Goal: Answer question/provide support

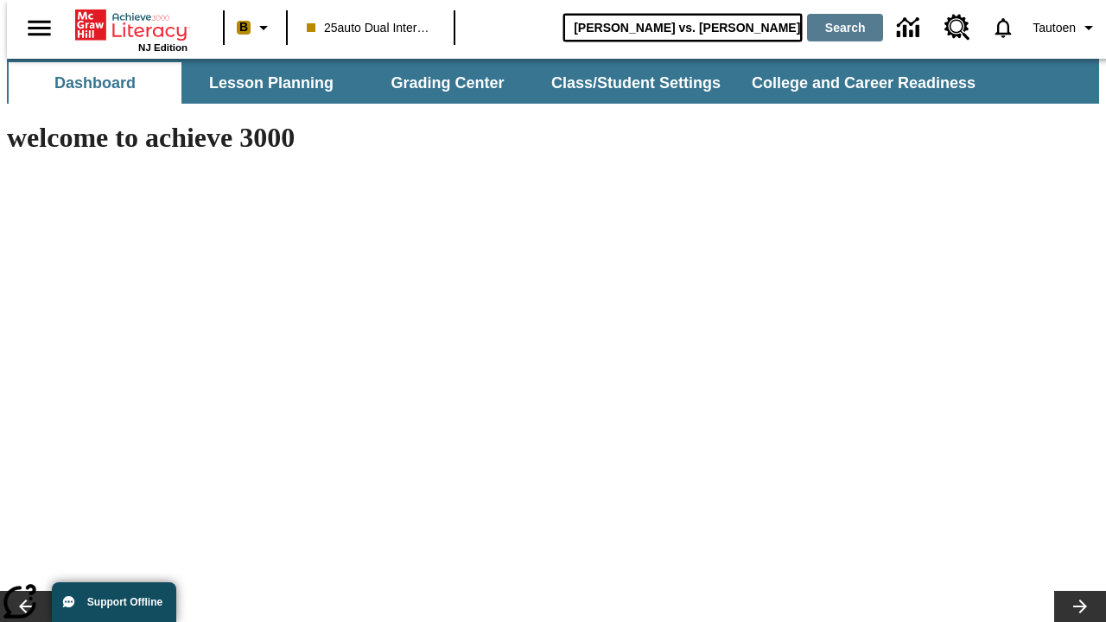
type input "[PERSON_NAME] vs. [PERSON_NAME]"
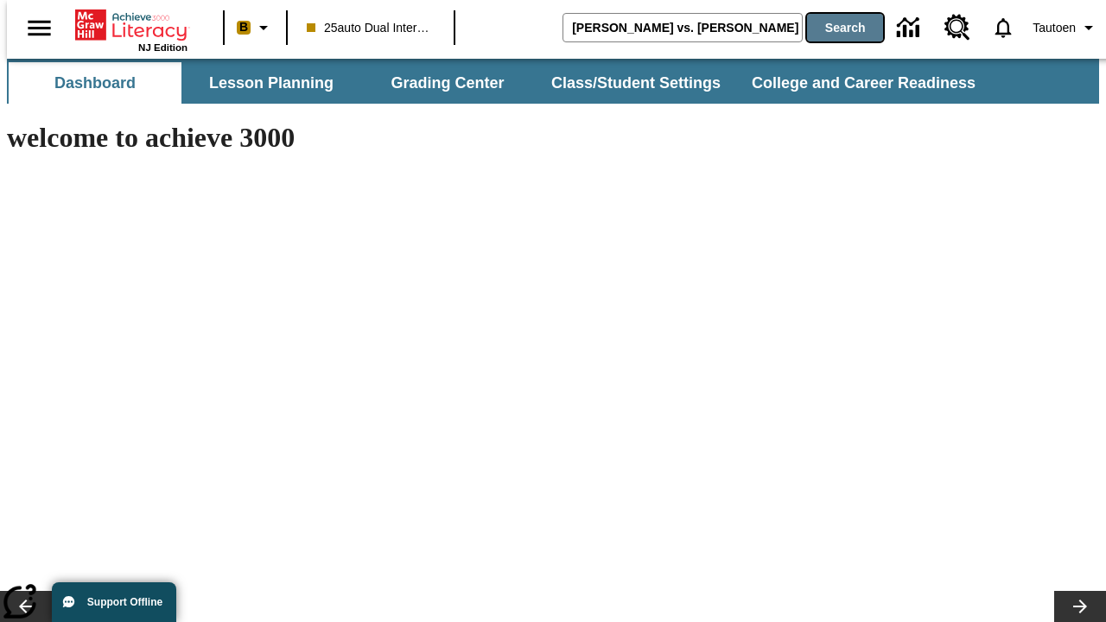
click at [834, 28] on button "Search" at bounding box center [845, 28] width 76 height 28
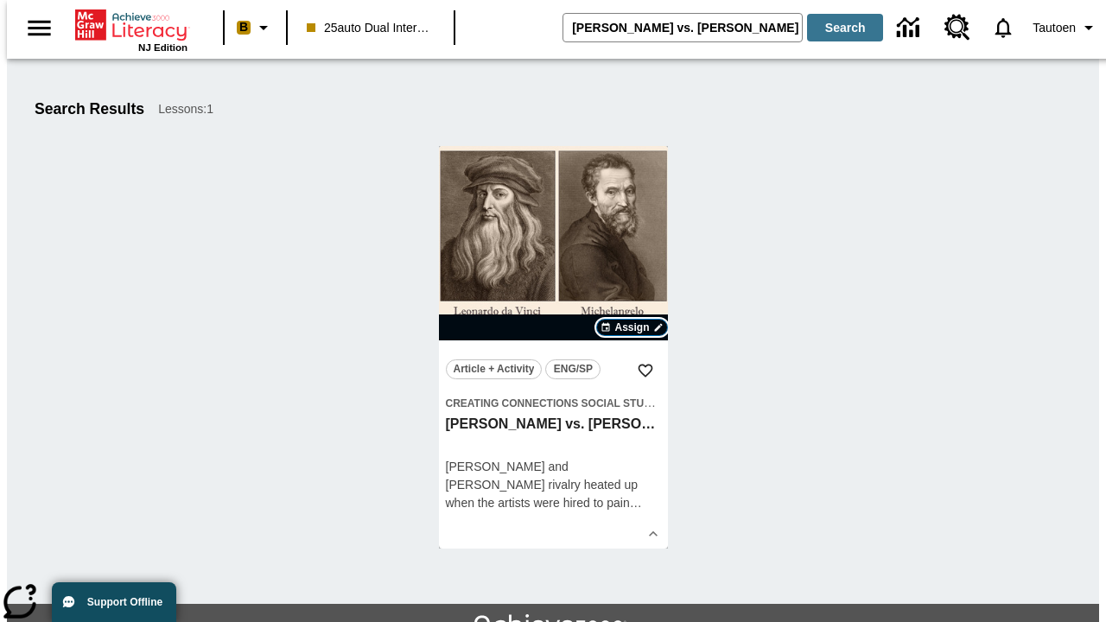
click at [633, 328] on span "Assign" at bounding box center [631, 328] width 35 height 16
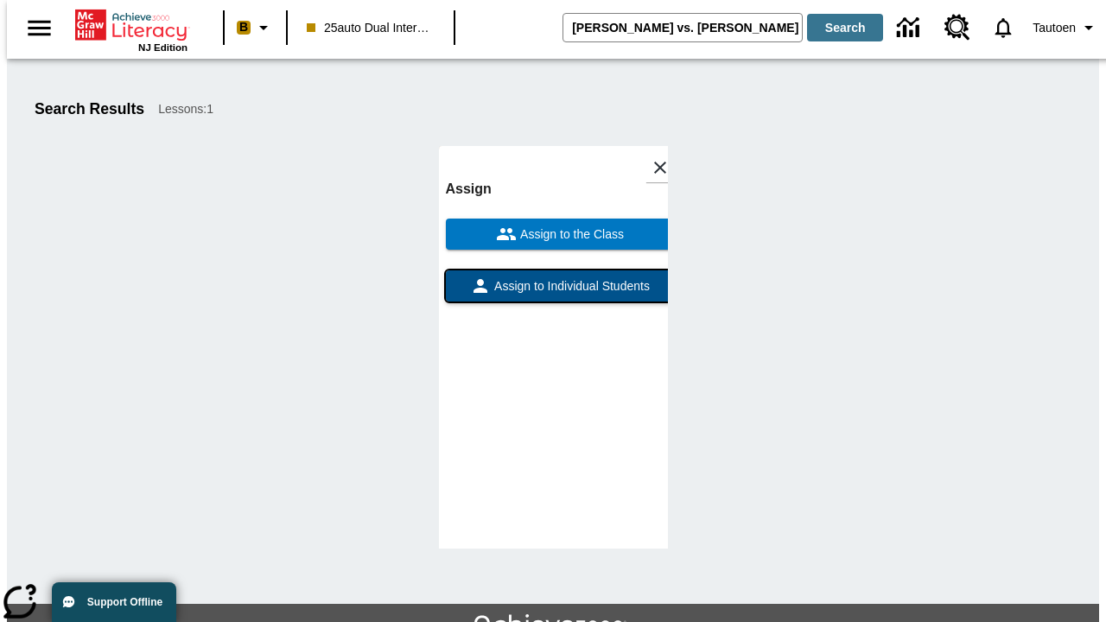
click at [553, 294] on span "Assign to Individual Students" at bounding box center [570, 286] width 159 height 18
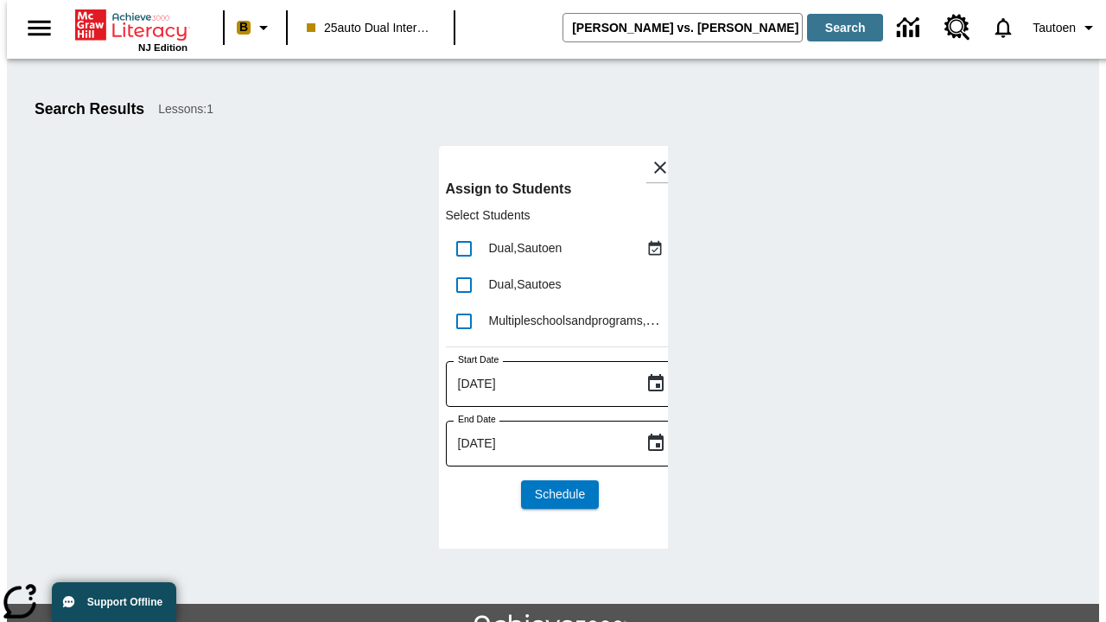
click at [463, 248] on input "lesson details" at bounding box center [464, 249] width 36 height 36
checkbox input "true"
